Goal: Task Accomplishment & Management: Use online tool/utility

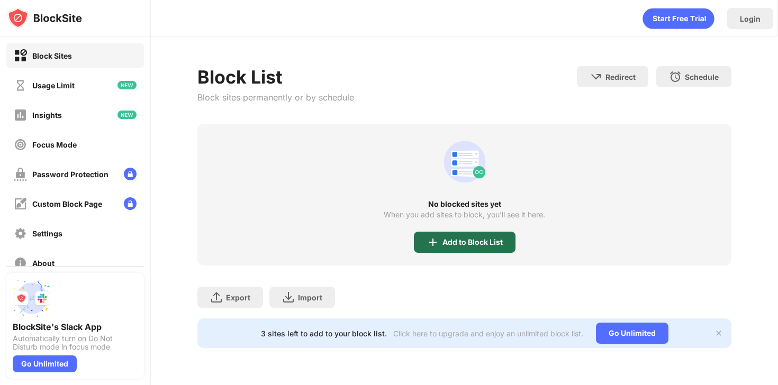
click at [474, 248] on div "Add to Block List" at bounding box center [465, 242] width 102 height 21
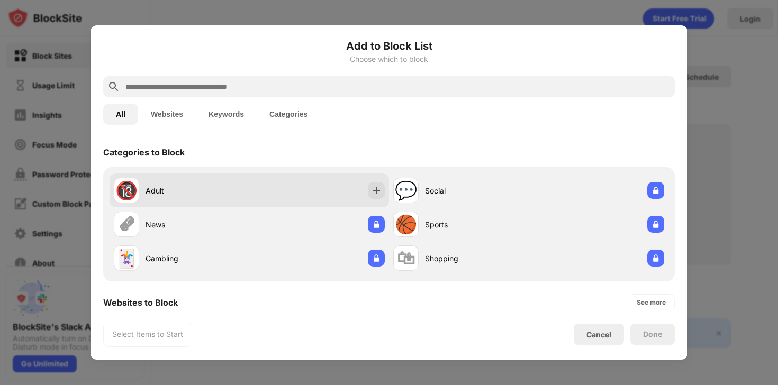
click at [318, 174] on div "🔞 Adult" at bounding box center [249, 191] width 279 height 34
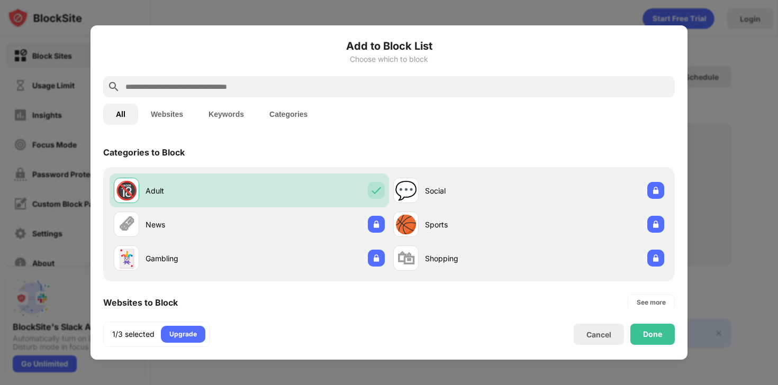
click at [660, 331] on div "Done" at bounding box center [652, 334] width 19 height 8
